Goal: Task Accomplishment & Management: Use online tool/utility

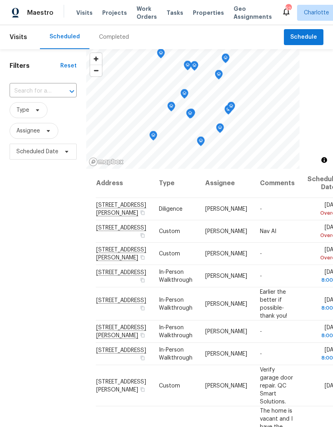
click at [17, 89] on input "text" at bounding box center [32, 91] width 45 height 12
type input "1013 mil"
click at [22, 116] on li "1013 Millbridge Rd, Belmont, NC 28012" at bounding box center [42, 110] width 67 height 14
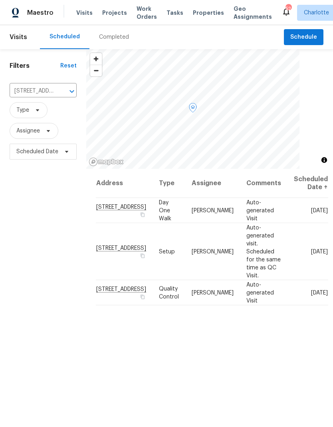
click at [0, 0] on icon at bounding box center [0, 0] width 0 height 0
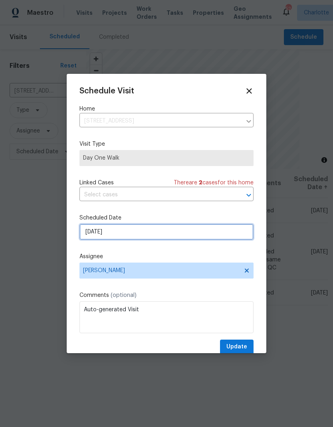
click at [208, 237] on input "10/8/2025" at bounding box center [166, 232] width 174 height 16
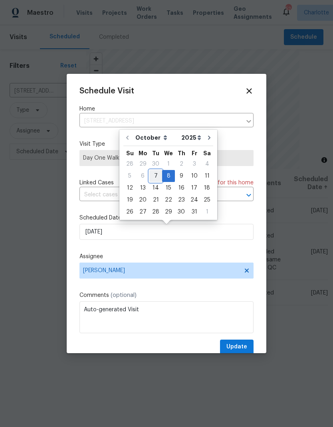
click at [155, 174] on div "7" at bounding box center [155, 175] width 13 height 11
type input "10/7/2025"
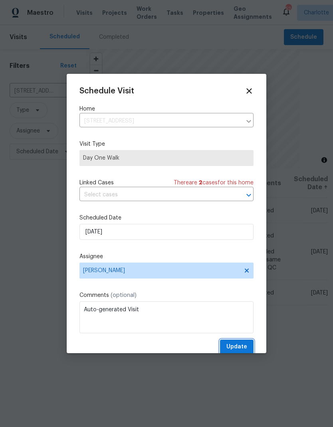
click at [240, 349] on span "Update" at bounding box center [236, 347] width 21 height 10
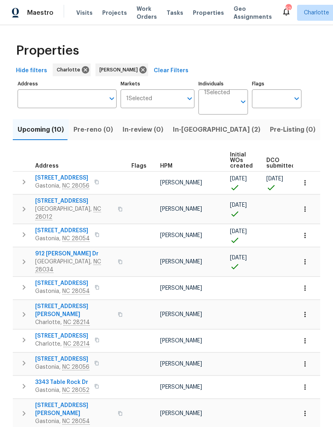
click at [26, 209] on icon "button" at bounding box center [24, 209] width 10 height 10
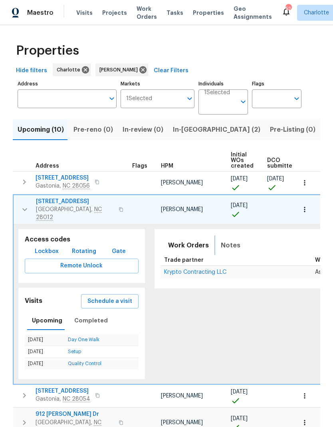
click at [225, 240] on span "Notes" at bounding box center [231, 245] width 20 height 11
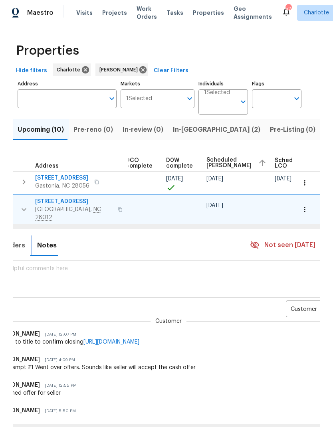
scroll to position [0, 184]
click at [292, 305] on body "Maestro Visits Projects Work Orders Tasks Properties Geo Assignments 52 Charlot…" at bounding box center [166, 213] width 333 height 427
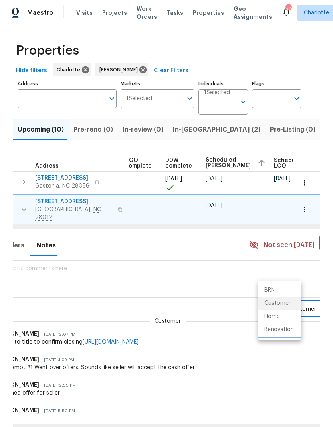
click at [290, 331] on li "Renovation" at bounding box center [279, 329] width 43 height 13
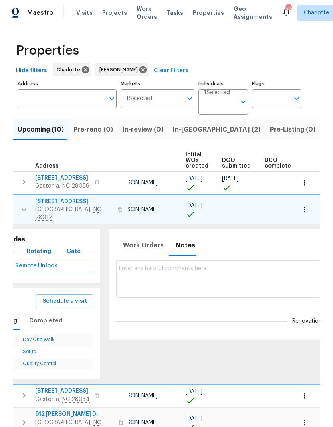
scroll to position [0, 32]
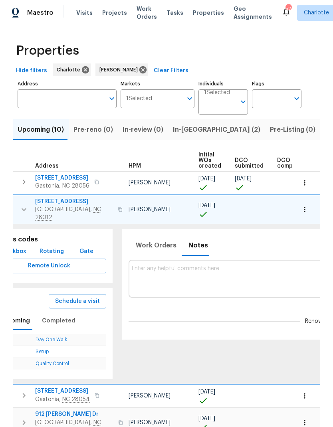
click at [250, 270] on textarea at bounding box center [320, 278] width 376 height 27
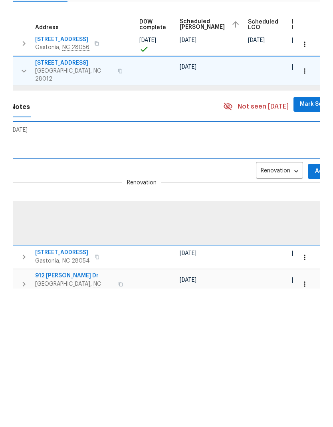
type textarea "Dco submitted, d0W Tuesday"
click at [314, 305] on span "Add" at bounding box center [320, 310] width 13 height 10
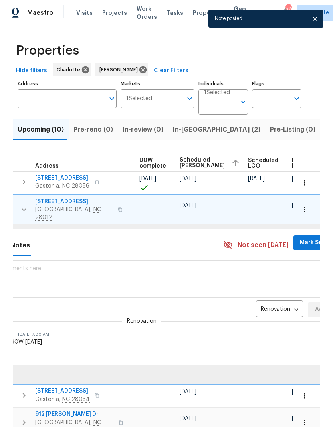
click at [300, 238] on span "Mark Seen" at bounding box center [315, 243] width 30 height 10
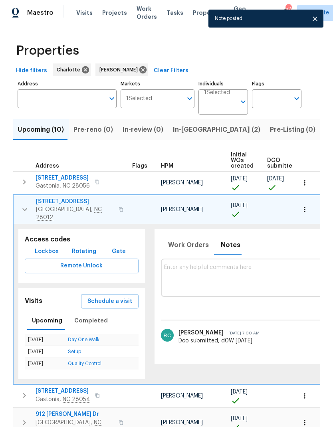
scroll to position [0, 0]
click at [23, 197] on button "button" at bounding box center [25, 209] width 16 height 24
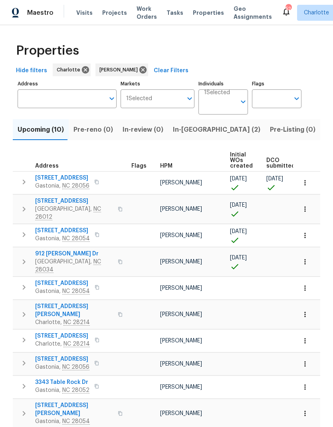
scroll to position [0, -1]
